Goal: Task Accomplishment & Management: Use online tool/utility

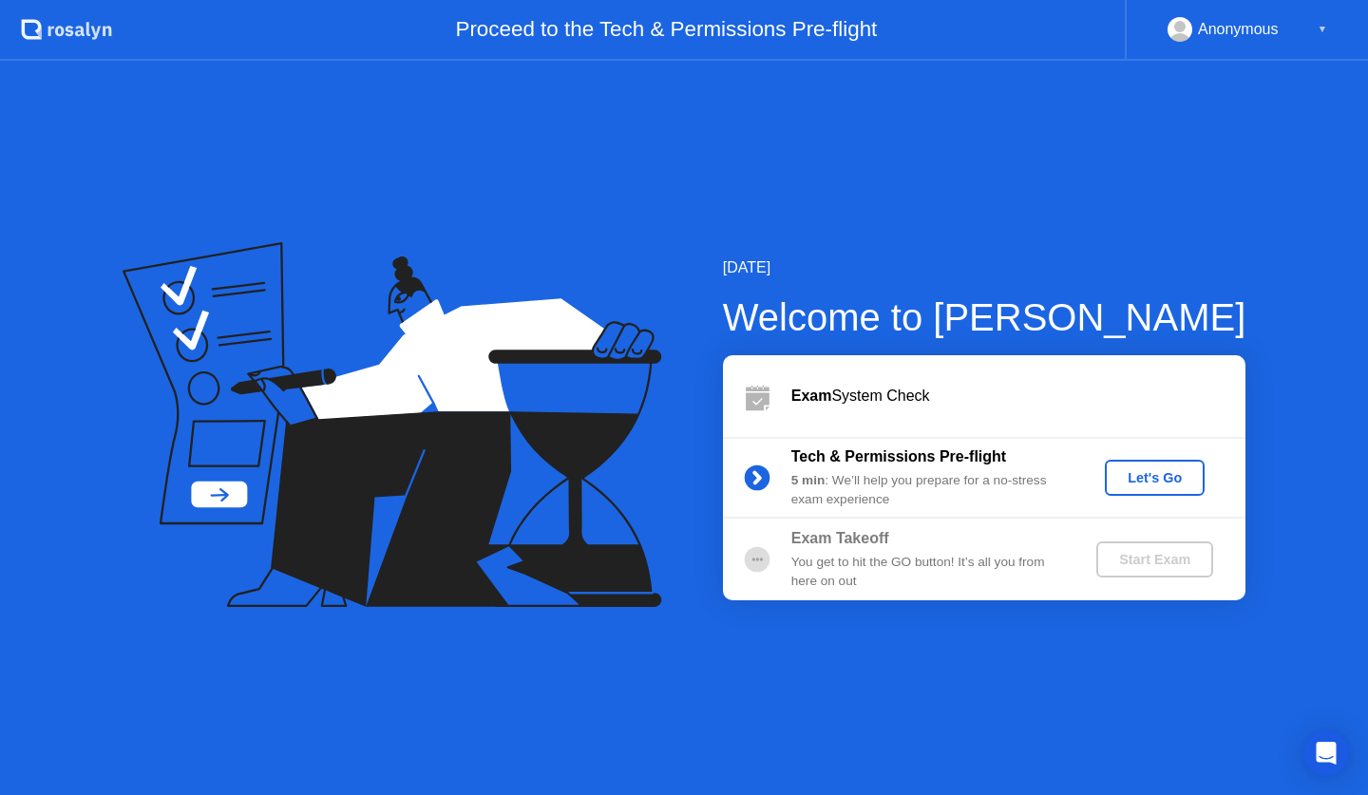
click at [1161, 471] on div "Let's Go" at bounding box center [1154, 477] width 85 height 15
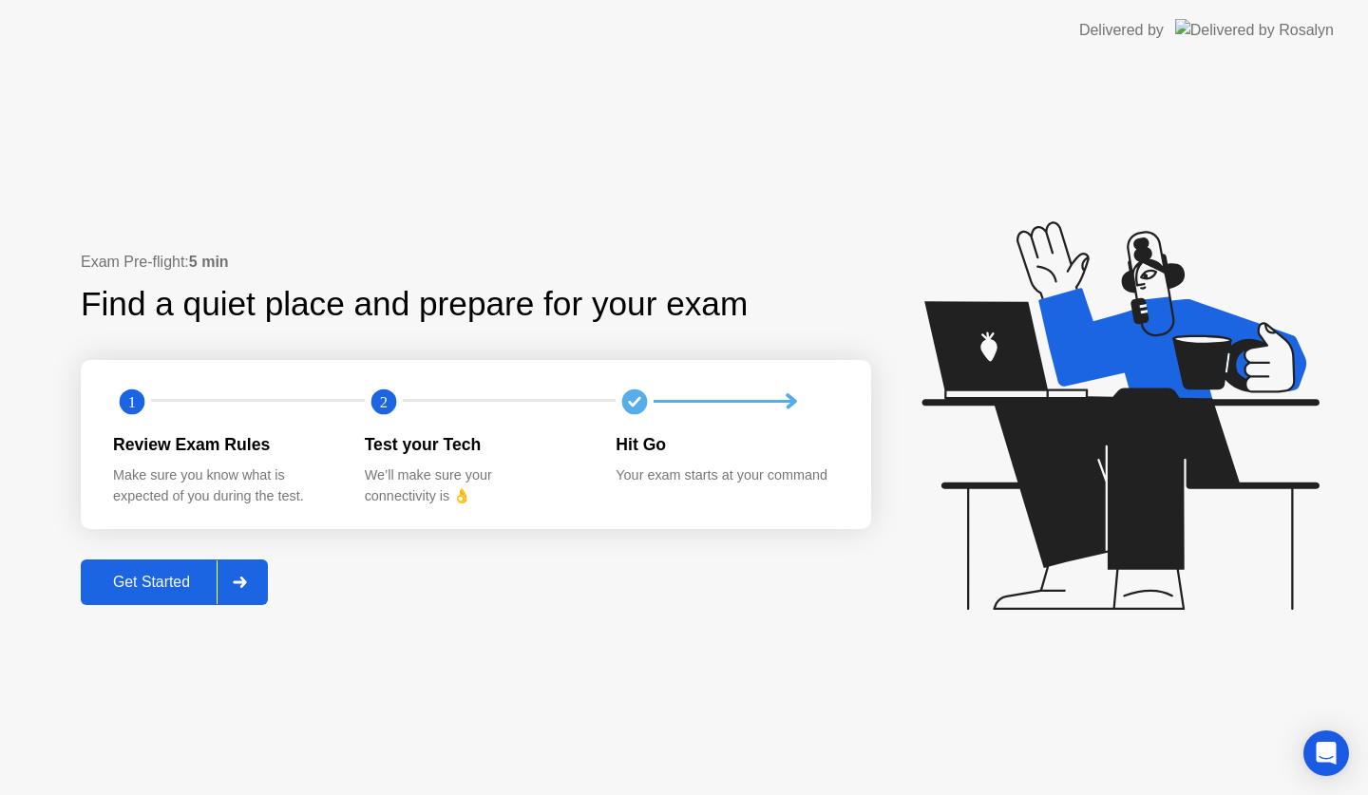
click at [268, 580] on button "Get Started" at bounding box center [174, 582] width 187 height 46
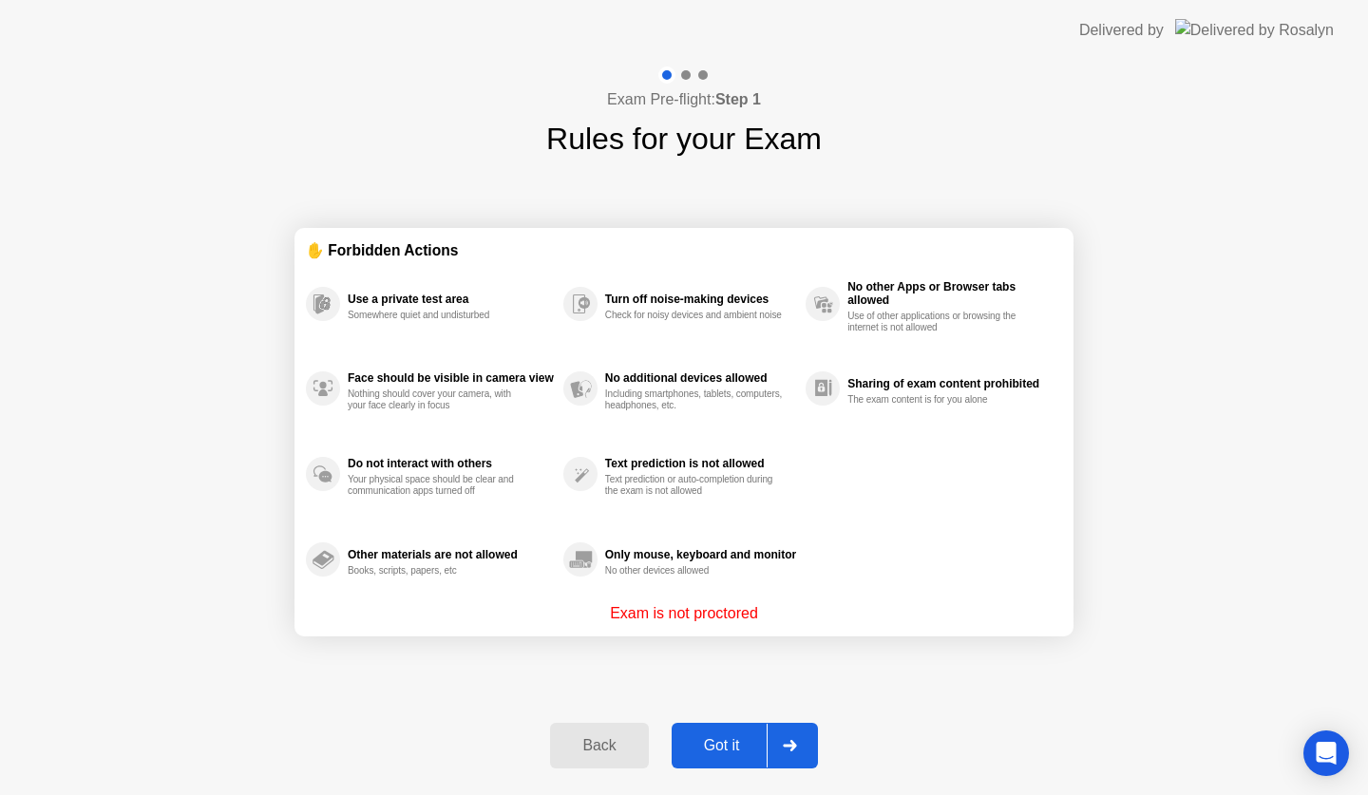
click at [729, 737] on div "Got it" at bounding box center [721, 745] width 89 height 17
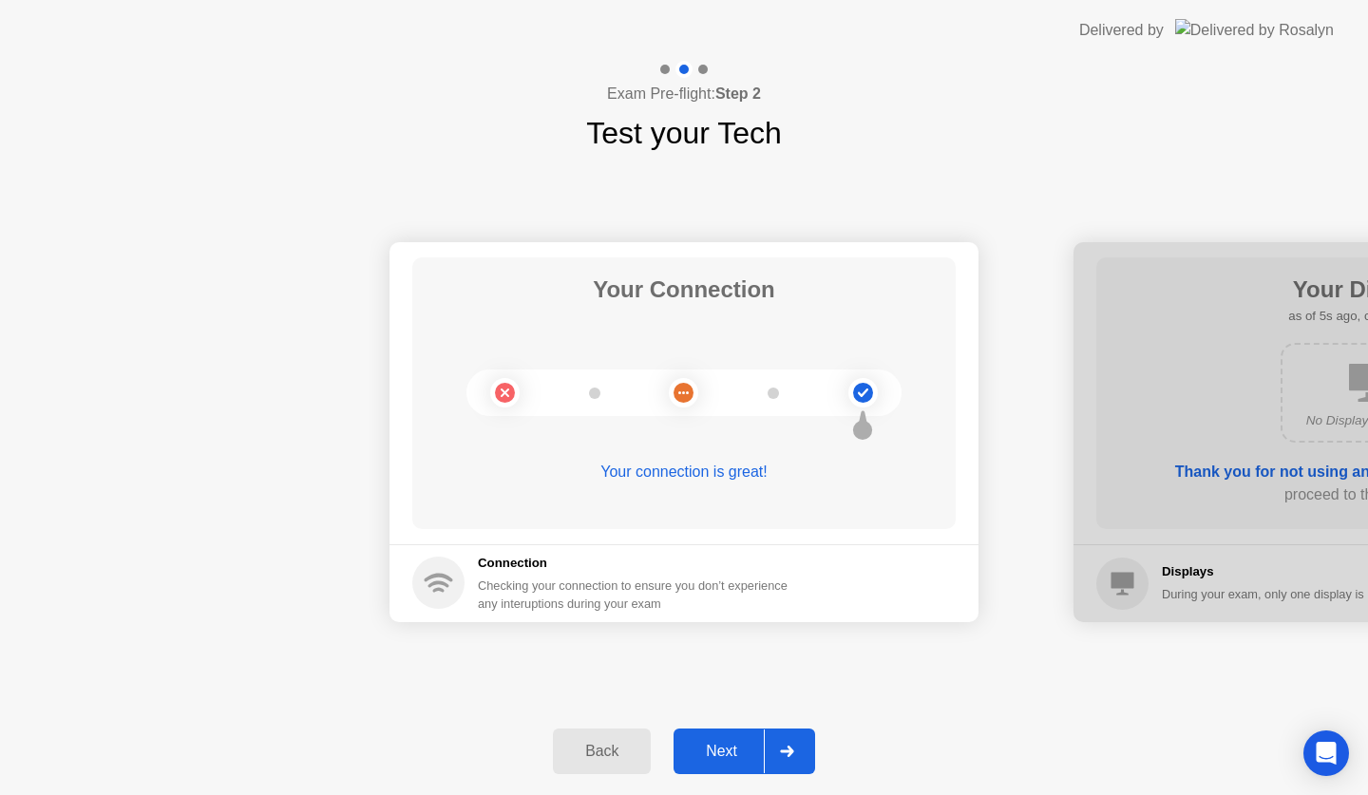
click at [797, 763] on div at bounding box center [787, 751] width 46 height 44
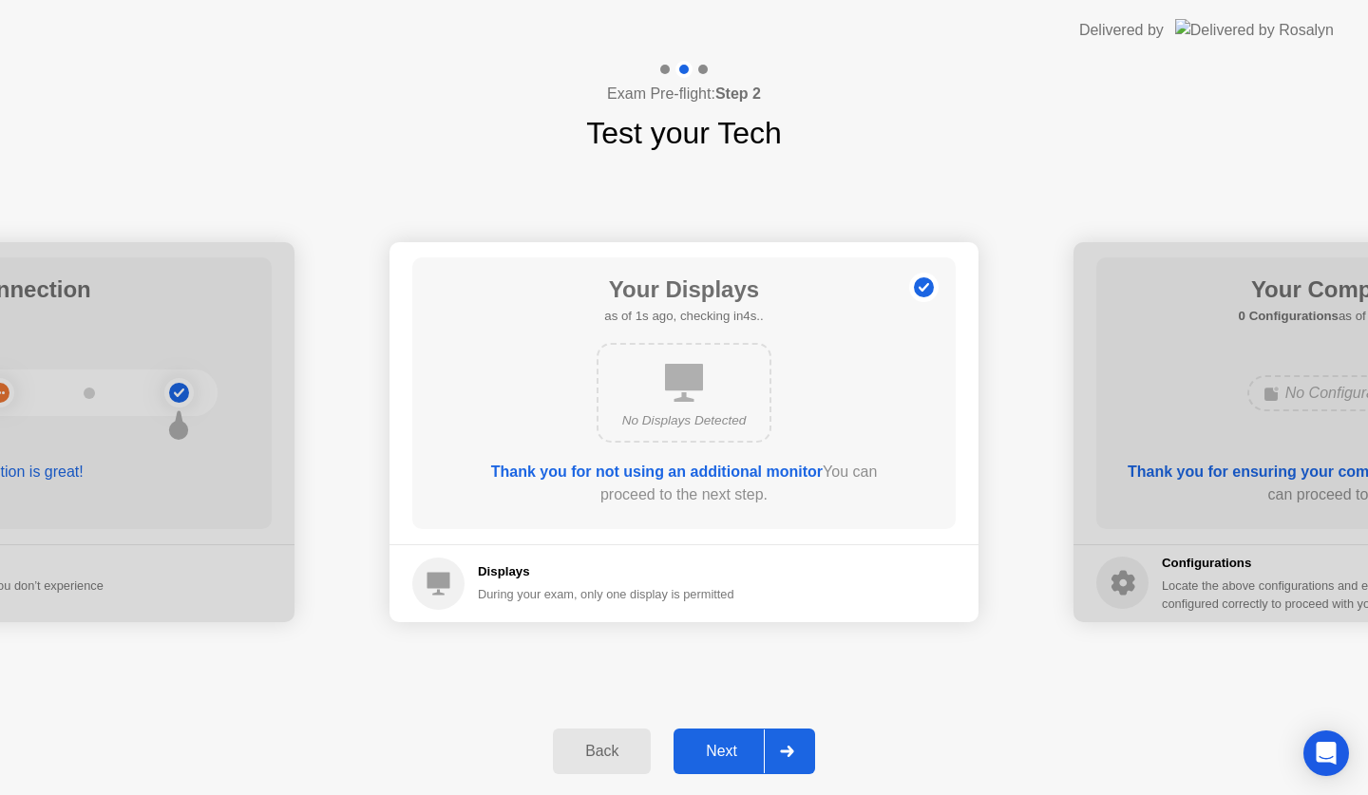
click at [794, 766] on div at bounding box center [787, 751] width 46 height 44
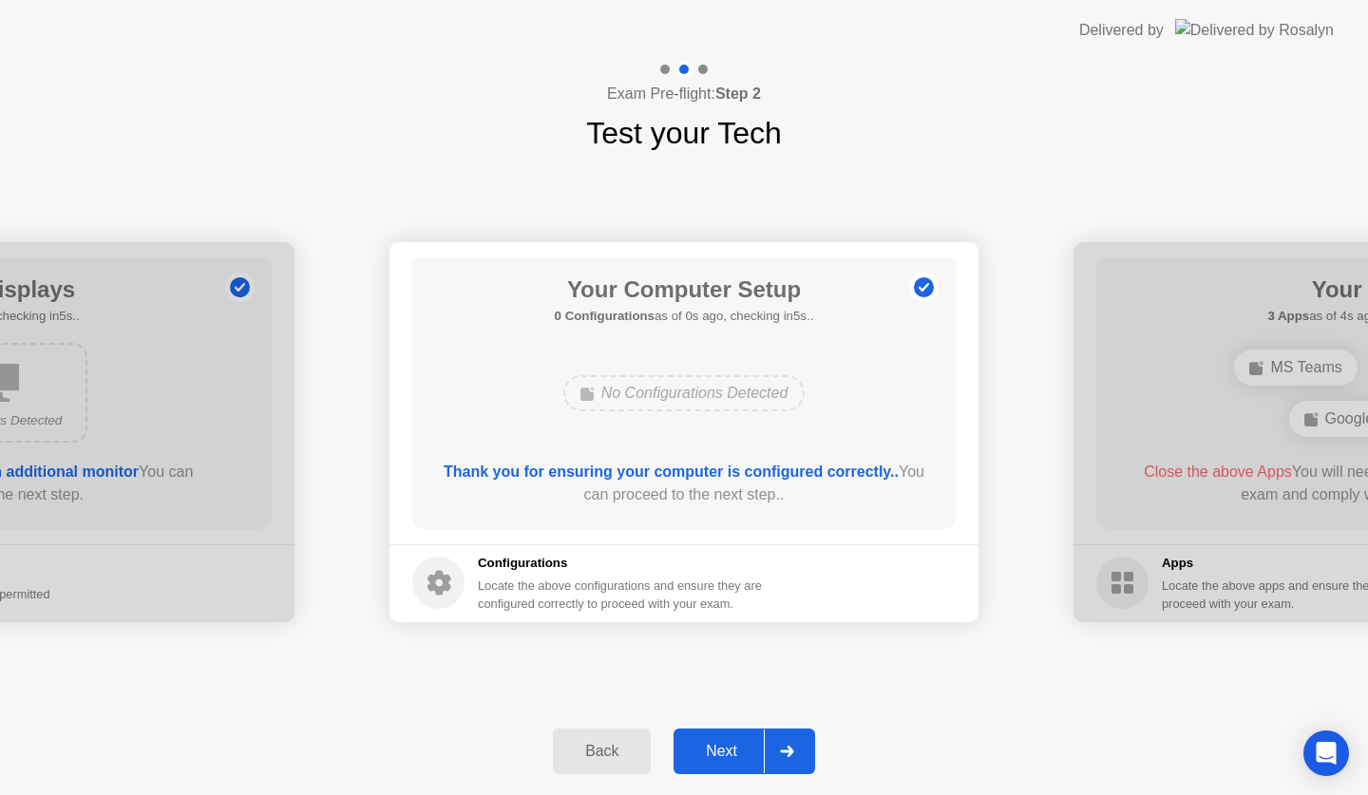
click at [798, 735] on div at bounding box center [787, 751] width 46 height 44
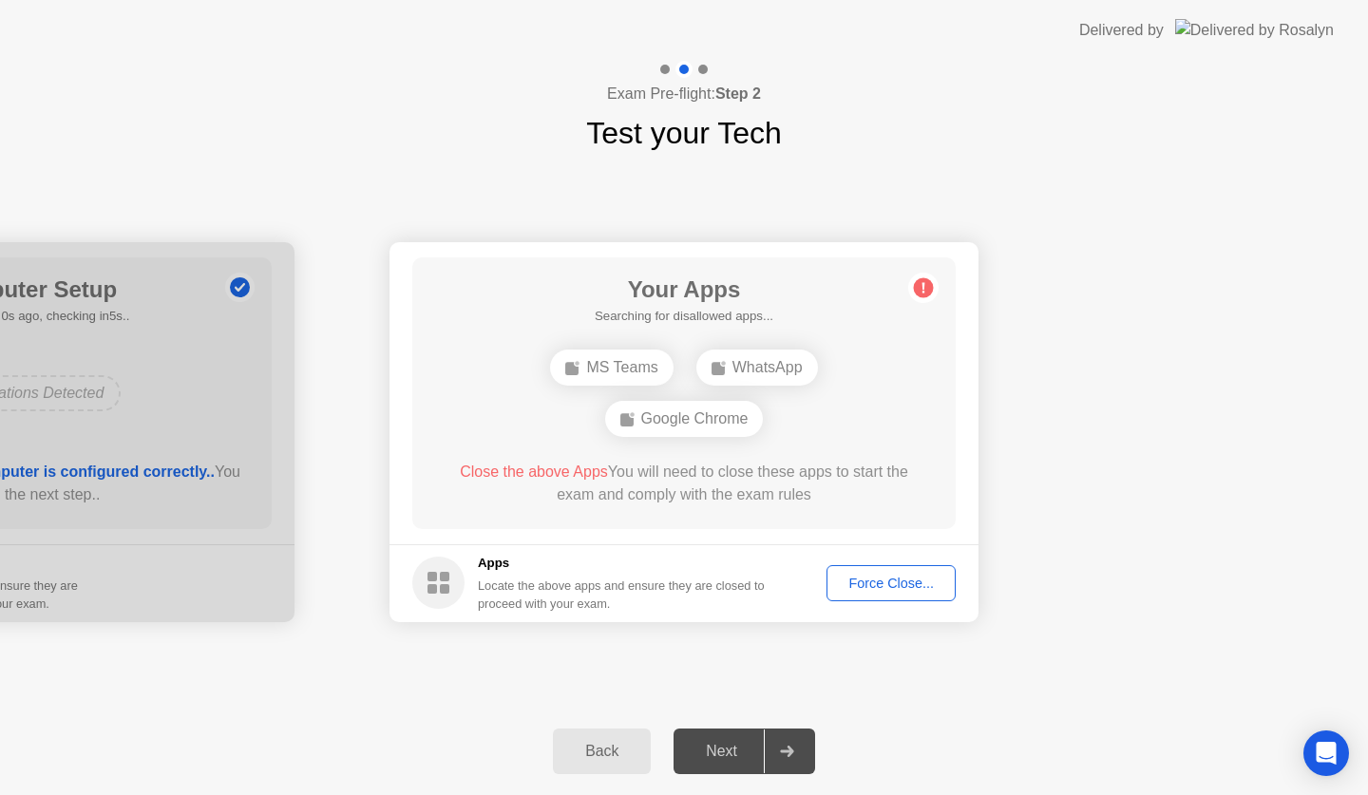
click at [890, 596] on button "Force Close..." at bounding box center [890, 583] width 129 height 36
click at [934, 588] on div "Force Close..." at bounding box center [891, 583] width 116 height 15
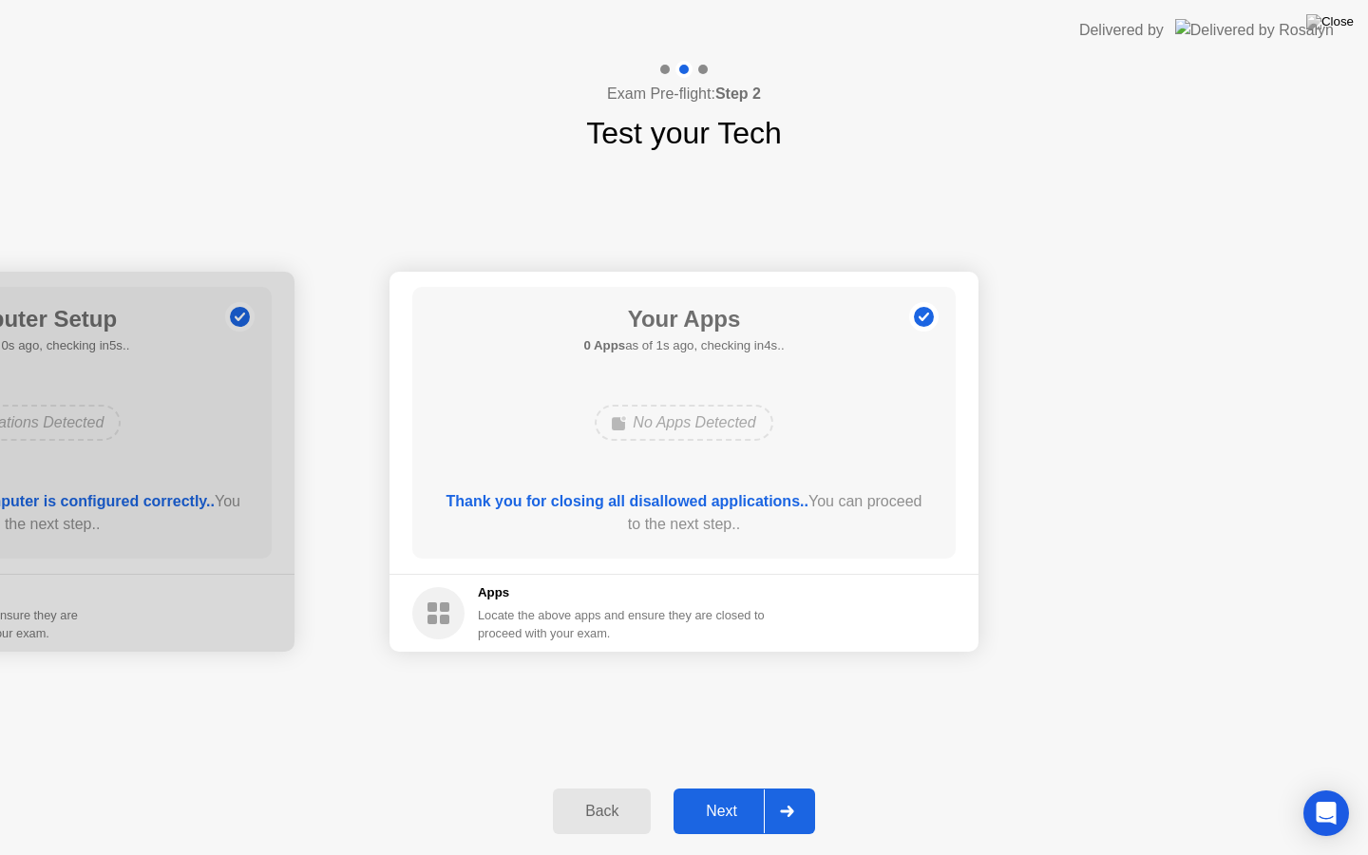
click at [802, 794] on div at bounding box center [787, 811] width 46 height 44
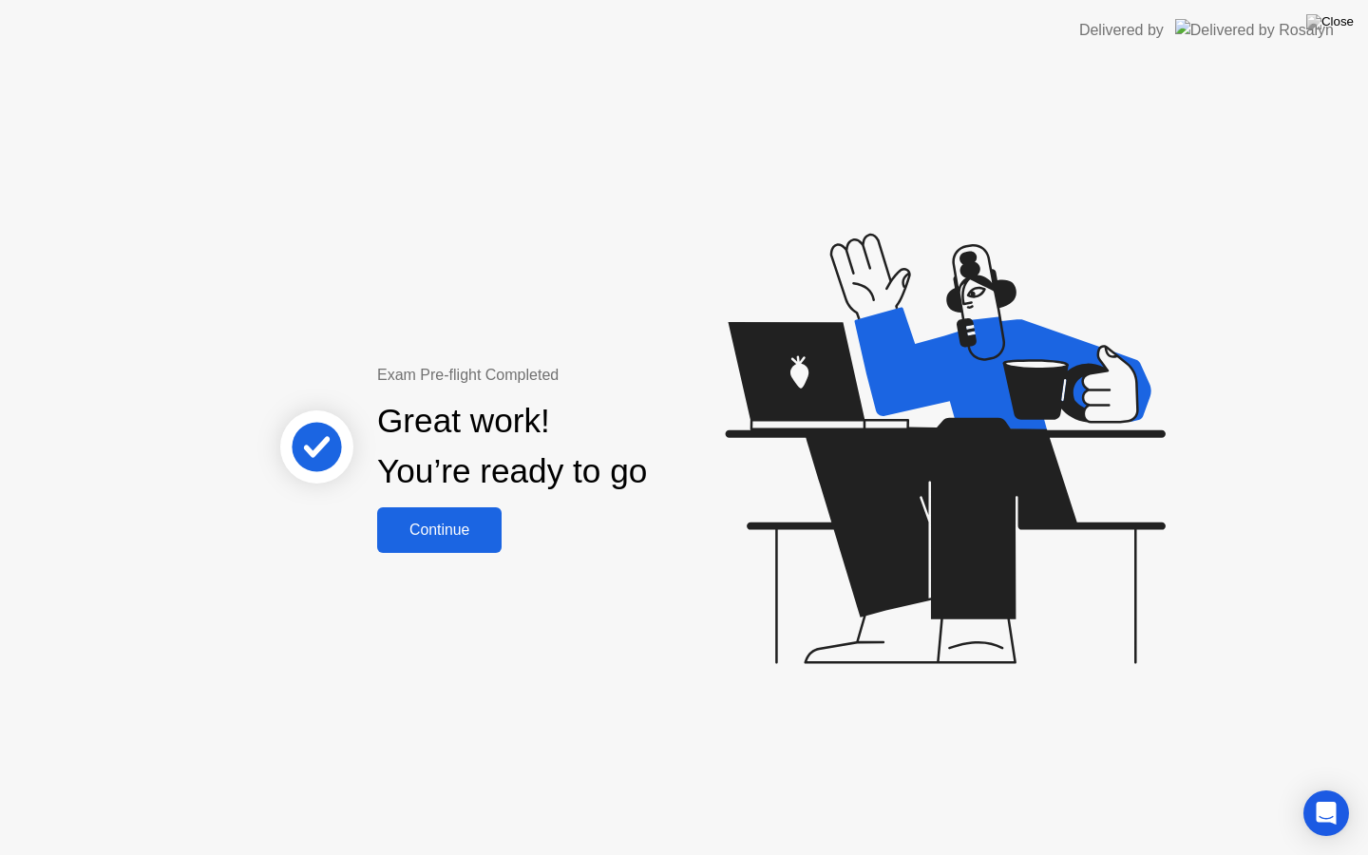
click at [459, 534] on div "Continue" at bounding box center [439, 529] width 113 height 17
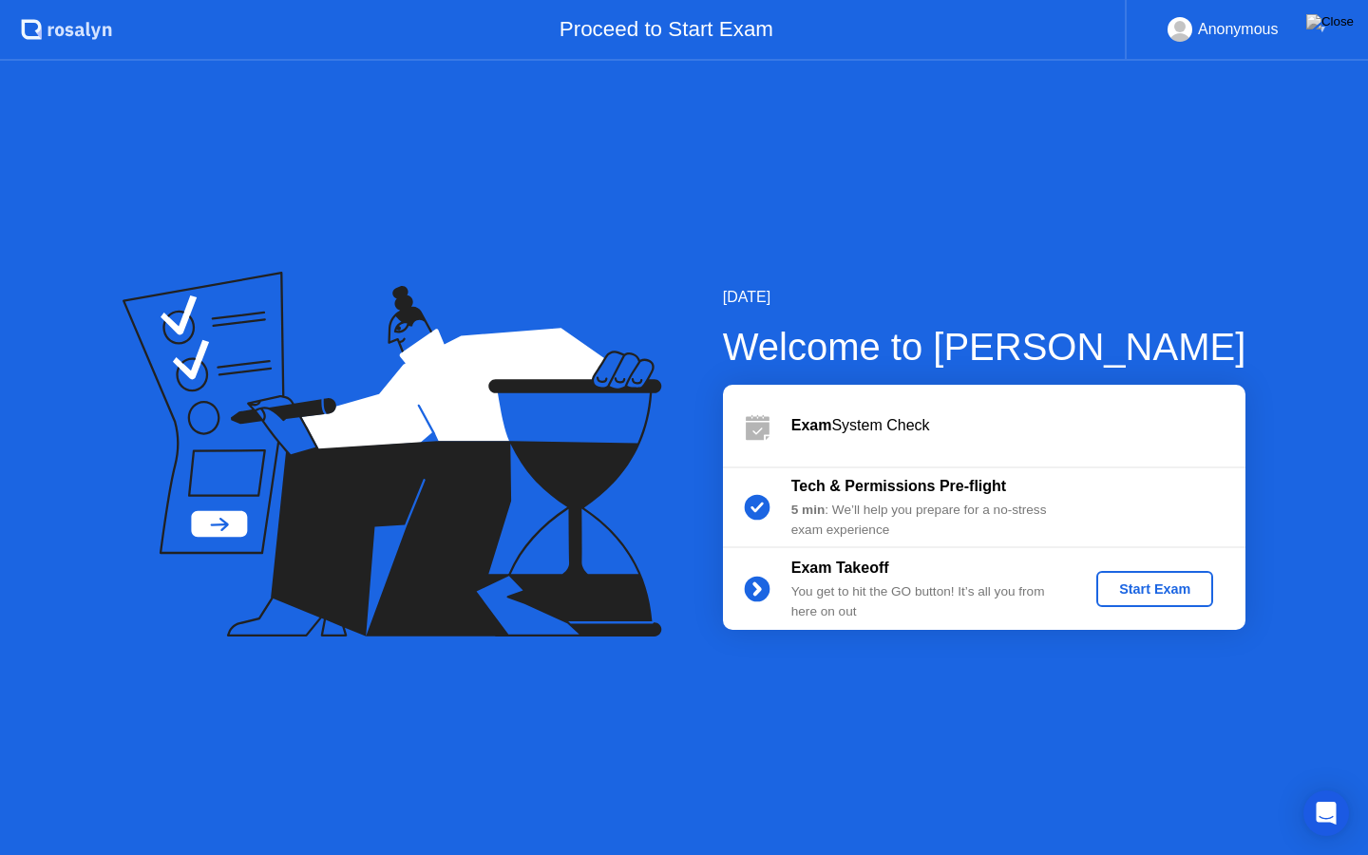
click at [1133, 592] on div "Start Exam" at bounding box center [1155, 588] width 102 height 15
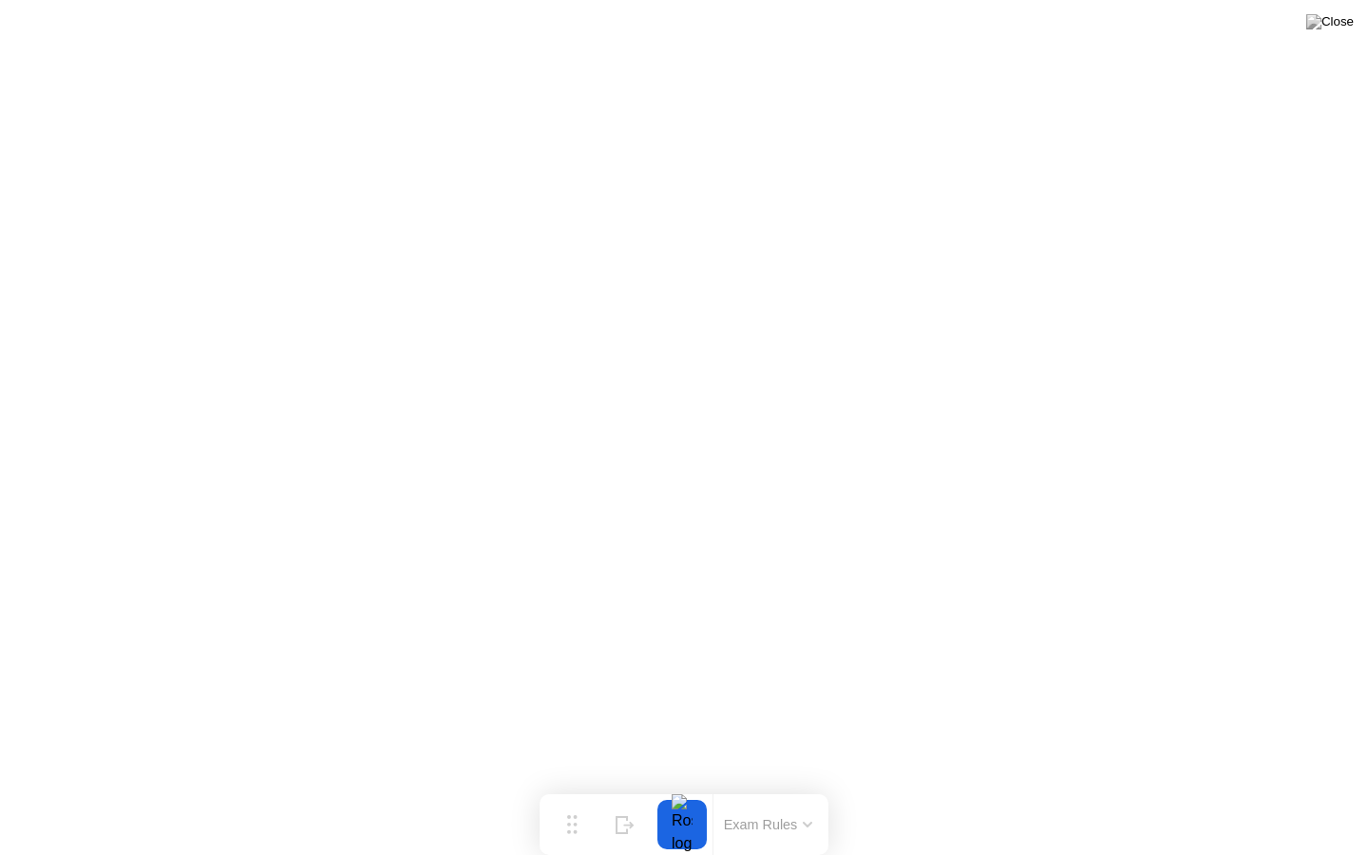
click at [678, 794] on div at bounding box center [682, 824] width 40 height 49
click at [1336, 18] on img at bounding box center [1329, 21] width 47 height 15
